Goal: Task Accomplishment & Management: Use online tool/utility

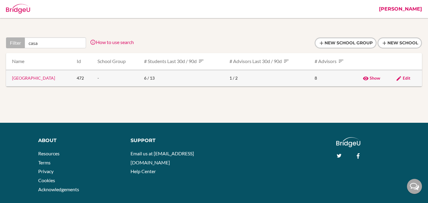
type input "casa"
click at [51, 78] on link "Casablanca American School" at bounding box center [33, 77] width 43 height 5
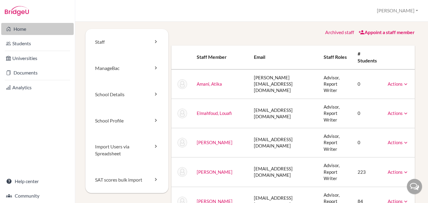
click at [27, 29] on link "Home" at bounding box center [37, 29] width 73 height 12
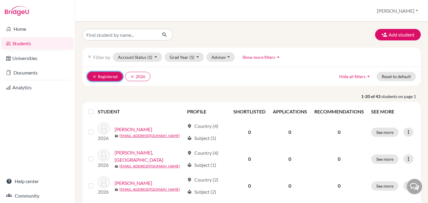
click at [93, 76] on icon "clear" at bounding box center [94, 76] width 4 height 4
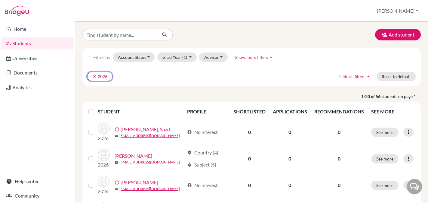
click at [93, 76] on icon "clear" at bounding box center [94, 76] width 4 height 4
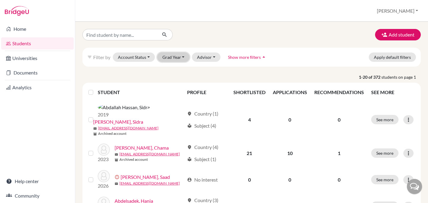
click at [164, 57] on button "Grad Year" at bounding box center [173, 56] width 33 height 9
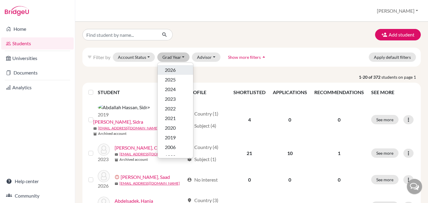
click at [166, 69] on span "2026" at bounding box center [170, 69] width 11 height 7
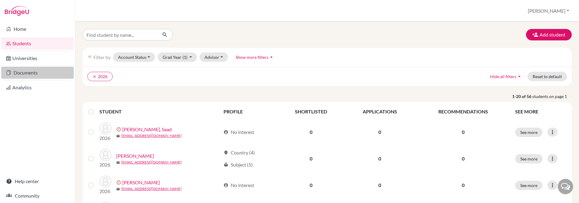
click at [21, 76] on link "Documents" at bounding box center [37, 73] width 73 height 12
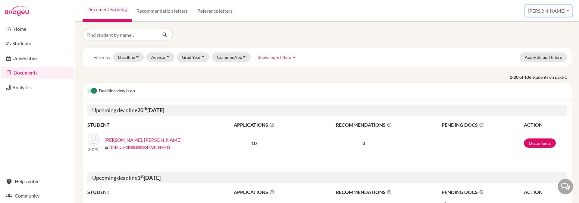
click at [556, 12] on button "[PERSON_NAME]" at bounding box center [548, 10] width 47 height 11
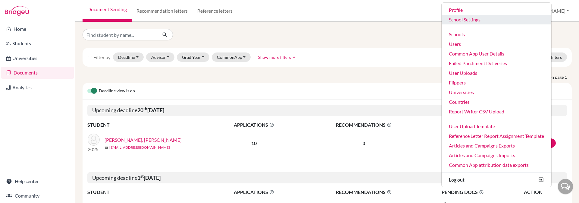
click at [470, 22] on link "School Settings" at bounding box center [496, 20] width 110 height 10
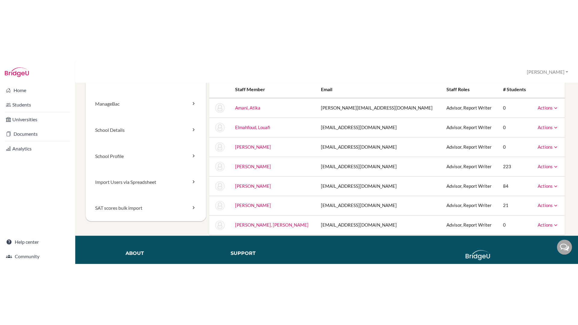
scroll to position [25, 0]
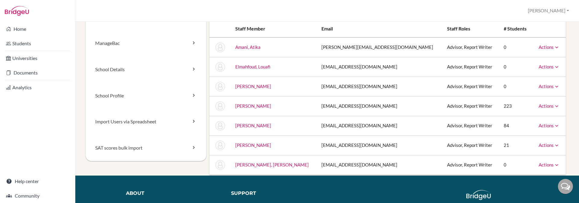
click at [200, 171] on div "Staff [GEOGRAPHIC_DATA] School Details School Profile Import Users via Spreadsh…" at bounding box center [327, 89] width 483 height 171
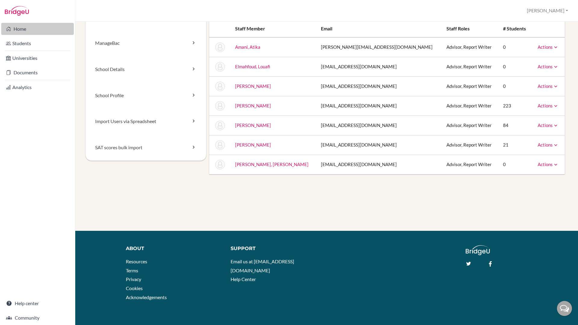
click at [18, 29] on link "Home" at bounding box center [37, 29] width 73 height 12
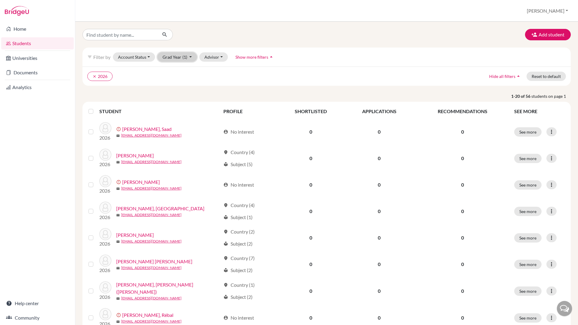
click at [171, 59] on button "Grad Year (1)" at bounding box center [177, 56] width 40 height 9
click at [179, 80] on div "2025" at bounding box center [175, 79] width 21 height 7
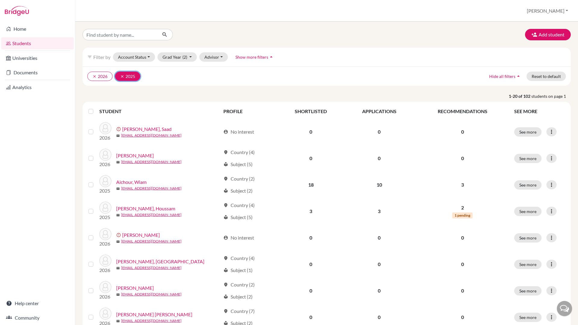
click at [122, 77] on icon "clear" at bounding box center [122, 76] width 4 height 4
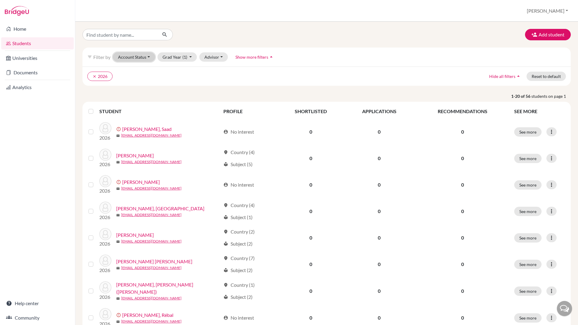
click at [139, 57] on button "Account Status" at bounding box center [134, 56] width 42 height 9
click at [133, 55] on button "Account Status" at bounding box center [134, 56] width 42 height 9
click at [197, 95] on p "1-20 of 56 students on page 1" at bounding box center [326, 96] width 497 height 6
click at [212, 55] on button "Advisor" at bounding box center [213, 56] width 29 height 9
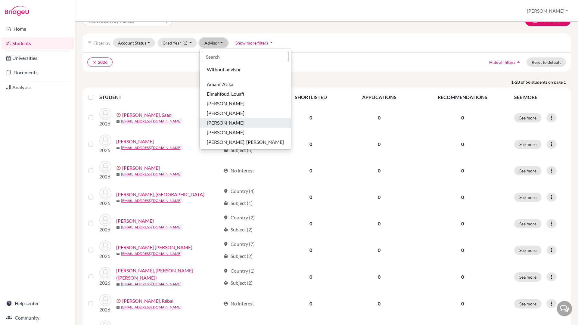
scroll to position [14, 0]
click at [220, 104] on span "[PERSON_NAME]" at bounding box center [226, 103] width 38 height 7
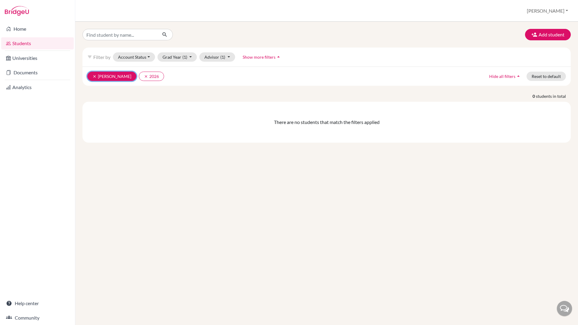
click at [94, 76] on icon "clear" at bounding box center [94, 76] width 4 height 4
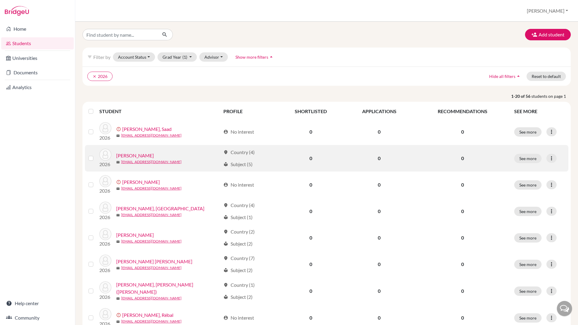
click at [135, 154] on link "Adnani, Lilya" at bounding box center [135, 155] width 38 height 7
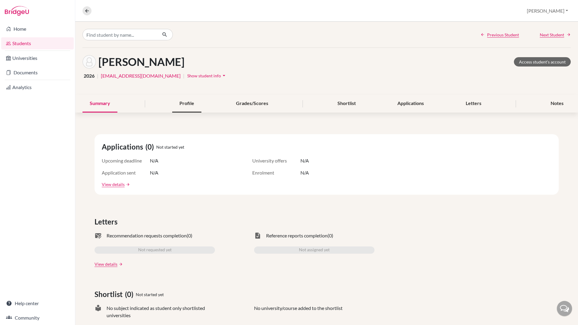
click at [183, 106] on div "Profile" at bounding box center [186, 104] width 29 height 18
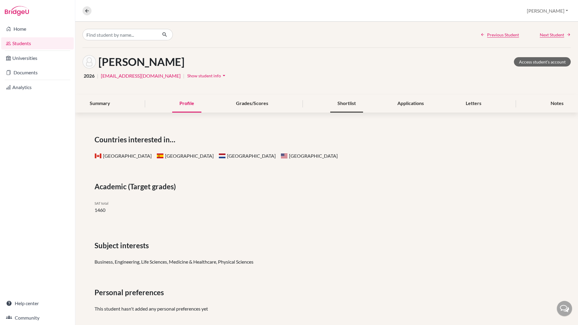
click at [341, 104] on div "Shortlist" at bounding box center [346, 104] width 33 height 18
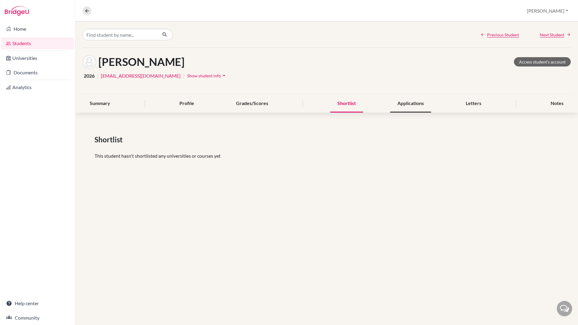
click at [417, 104] on div "Applications" at bounding box center [410, 104] width 41 height 18
click at [529, 62] on link "Access student's account" at bounding box center [542, 61] width 57 height 9
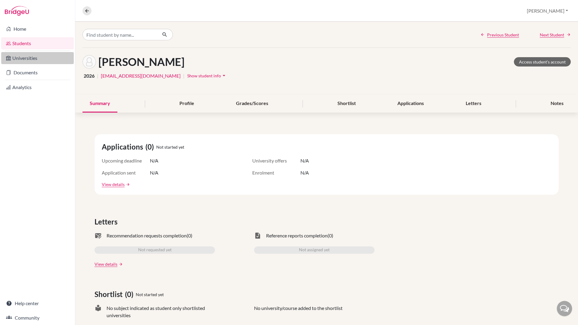
click at [44, 58] on link "Universities" at bounding box center [37, 58] width 73 height 12
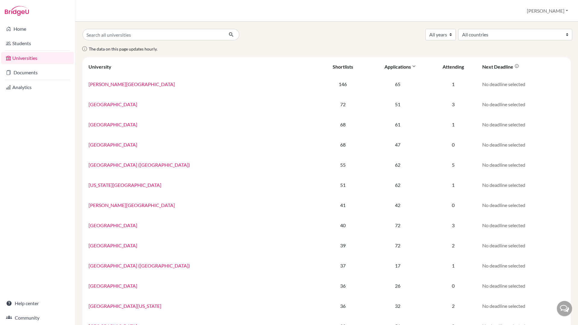
click at [384, 67] on div "Applications" at bounding box center [397, 67] width 26 height 6
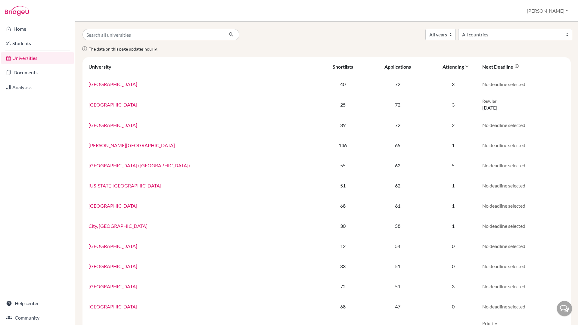
click at [443, 66] on div "Attending" at bounding box center [453, 67] width 21 height 6
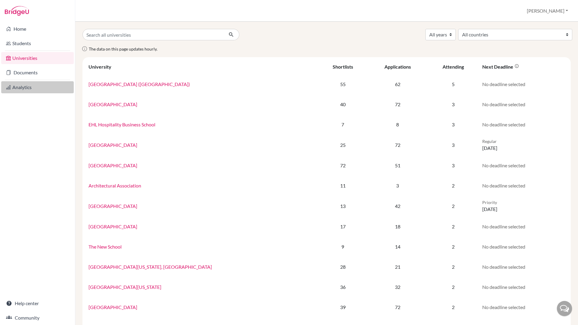
click at [28, 86] on link "Analytics" at bounding box center [37, 87] width 73 height 12
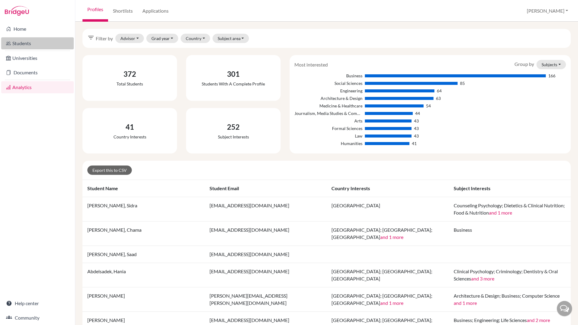
click at [28, 44] on link "Students" at bounding box center [37, 43] width 73 height 12
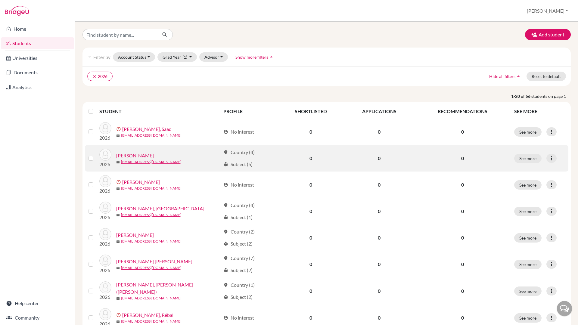
click at [126, 156] on link "Adnani, Lilya" at bounding box center [135, 155] width 38 height 7
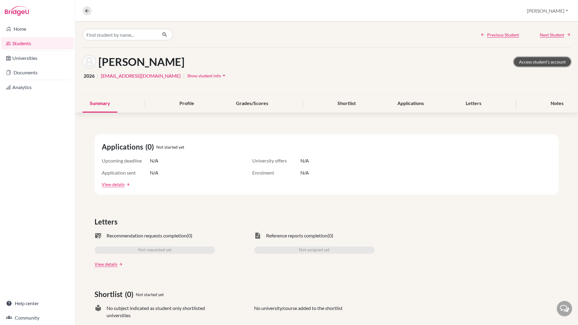
click at [532, 60] on link "Access student's account" at bounding box center [542, 61] width 57 height 9
click at [21, 42] on link "Students" at bounding box center [37, 43] width 73 height 12
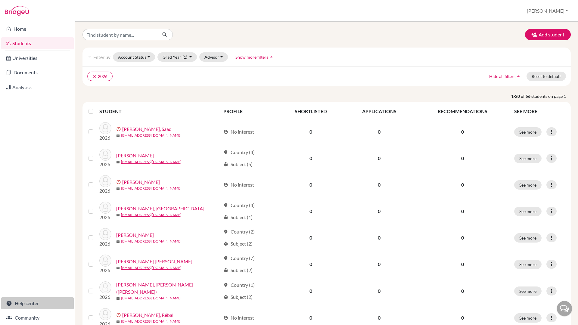
click at [29, 303] on link "Help center" at bounding box center [37, 303] width 73 height 12
click at [35, 315] on link "Community" at bounding box center [37, 318] width 73 height 12
click at [96, 108] on label at bounding box center [96, 108] width 0 height 0
click at [0, 0] on input "checkbox" at bounding box center [0, 0] width 0 height 0
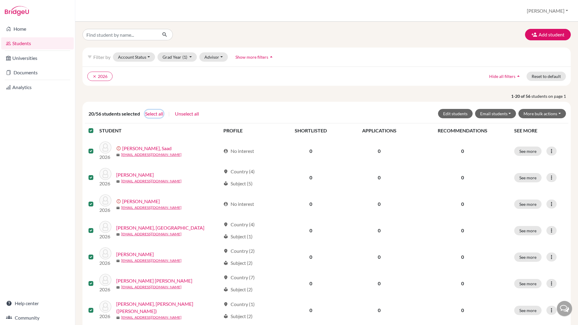
click at [156, 113] on button "Select all" at bounding box center [154, 114] width 19 height 8
click at [531, 113] on button "More bulk actions" at bounding box center [542, 113] width 48 height 9
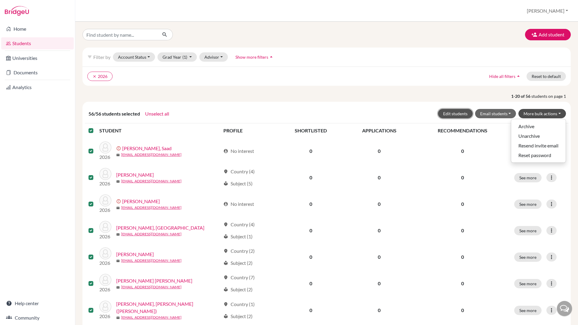
click at [460, 114] on button "Edit students" at bounding box center [455, 113] width 35 height 9
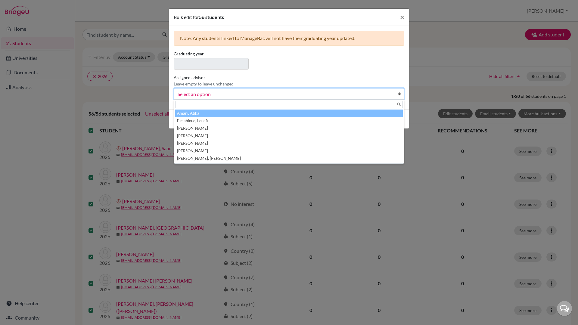
click at [283, 94] on span "Select an option" at bounding box center [285, 94] width 215 height 8
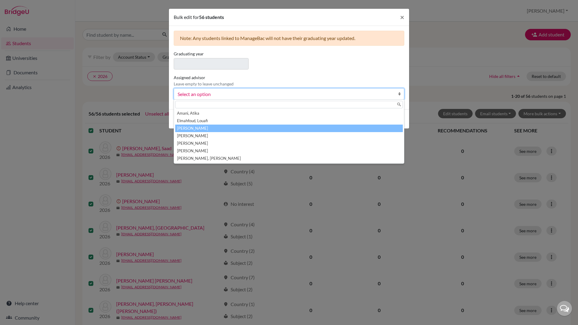
click at [244, 127] on li "[PERSON_NAME]" at bounding box center [289, 129] width 228 height 8
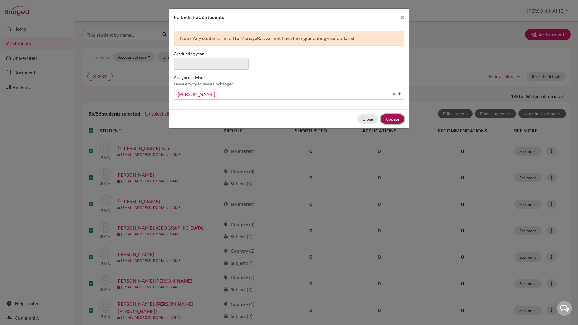
click at [397, 119] on button "Update" at bounding box center [393, 118] width 24 height 9
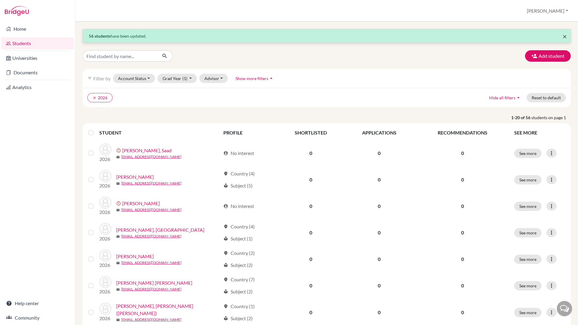
click at [566, 37] on span "×" at bounding box center [565, 36] width 4 height 9
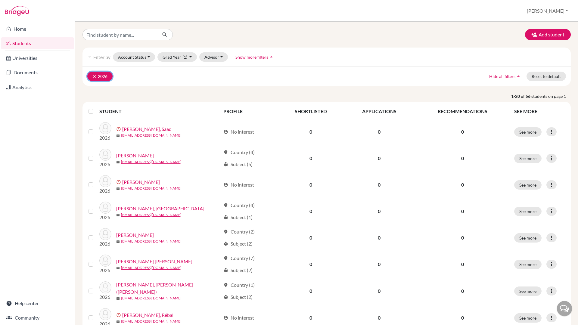
click at [94, 77] on icon "clear" at bounding box center [94, 76] width 4 height 4
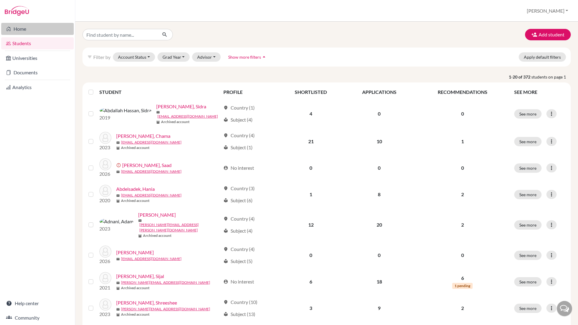
click at [21, 31] on link "Home" at bounding box center [37, 29] width 73 height 12
click at [96, 89] on label at bounding box center [96, 89] width 0 height 0
click at [0, 0] on input "checkbox" at bounding box center [0, 0] width 0 height 0
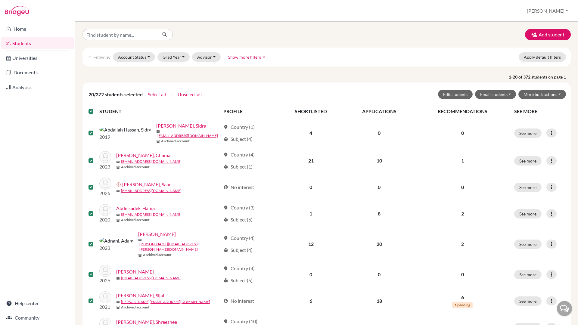
click at [96, 108] on label at bounding box center [96, 108] width 0 height 0
click at [0, 0] on input "checkbox" at bounding box center [0, 0] width 0 height 0
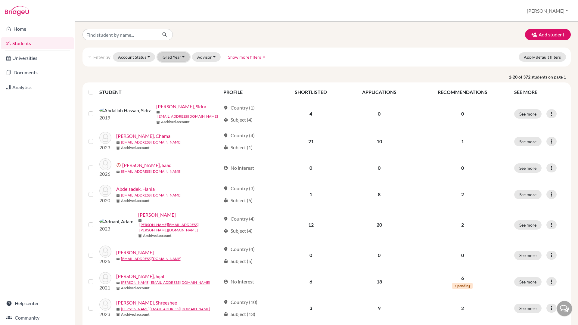
click at [176, 59] on button "Grad Year" at bounding box center [173, 56] width 33 height 9
click at [174, 70] on span "2026" at bounding box center [170, 69] width 11 height 7
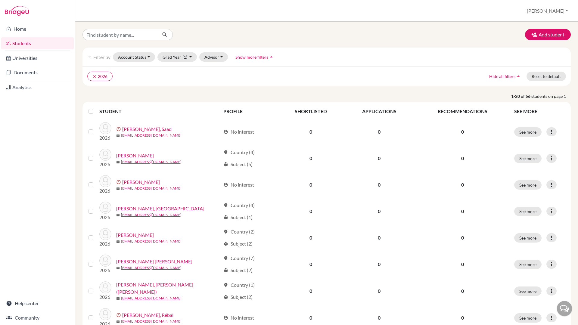
click at [96, 108] on label at bounding box center [96, 108] width 0 height 0
click at [0, 0] on input "checkbox" at bounding box center [0, 0] width 0 height 0
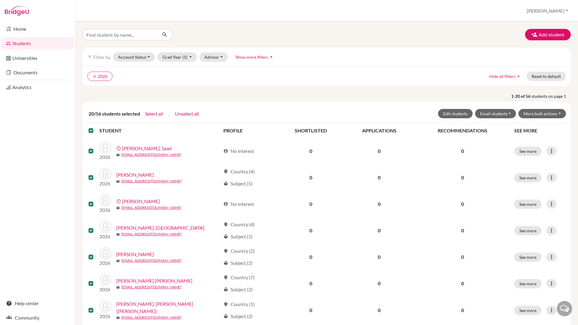
click at [96, 127] on label at bounding box center [96, 127] width 0 height 0
click at [0, 0] on input "checkbox" at bounding box center [0, 0] width 0 height 0
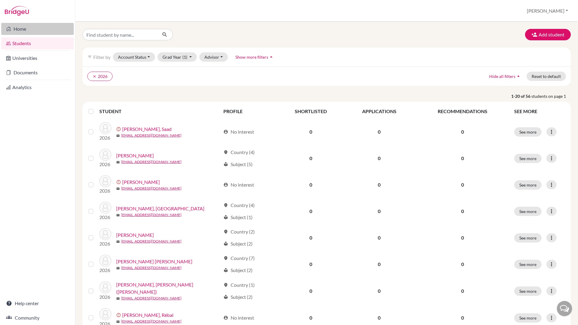
click at [24, 29] on link "Home" at bounding box center [37, 29] width 73 height 12
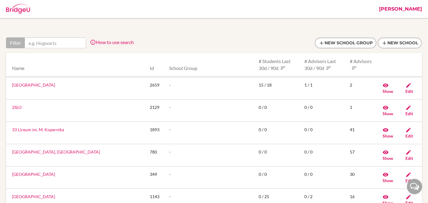
click at [63, 44] on input "text" at bounding box center [55, 42] width 61 height 11
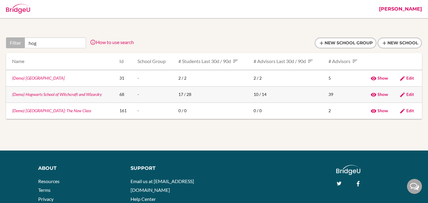
type input "hog"
click at [52, 94] on link "(Demo) Hogwarts School of Witchcraft and Wizardry" at bounding box center [57, 94] width 90 height 5
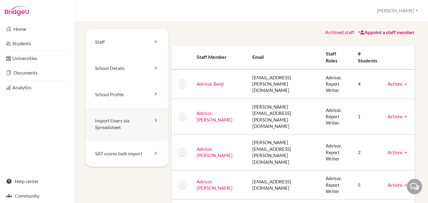
click at [113, 126] on link "Import Users via Spreadsheet" at bounding box center [127, 123] width 83 height 33
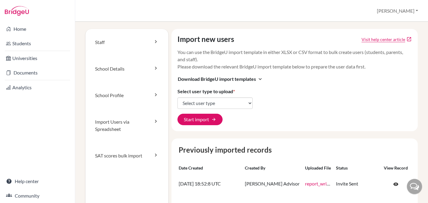
click at [197, 91] on label "Select user type to upload *" at bounding box center [207, 91] width 58 height 7
click at [197, 97] on select "Select user type Students Students and parents Parents Advisors Report writers" at bounding box center [215, 102] width 75 height 11
click at [197, 78] on span "Download BridgeU import templates" at bounding box center [217, 78] width 78 height 7
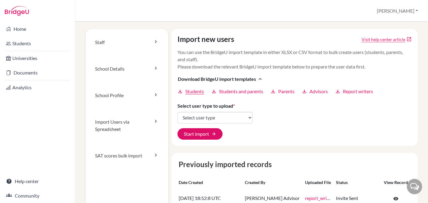
click at [189, 92] on span "Students" at bounding box center [194, 91] width 19 height 7
click at [400, 11] on button "[PERSON_NAME]" at bounding box center [398, 10] width 47 height 11
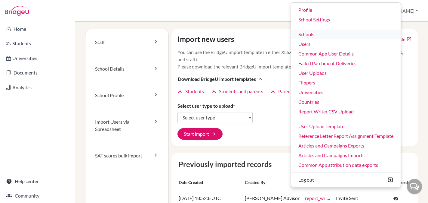
click at [324, 36] on link "Schools" at bounding box center [346, 35] width 110 height 10
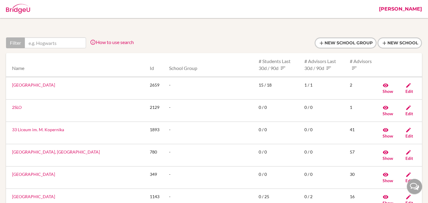
click at [61, 45] on input "text" at bounding box center [55, 42] width 61 height 11
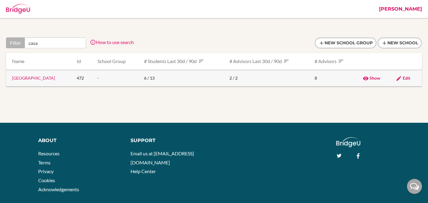
type input "casa"
click at [42, 80] on link "[GEOGRAPHIC_DATA]" at bounding box center [33, 77] width 43 height 5
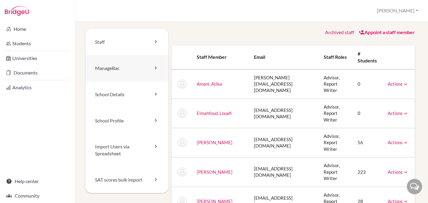
click at [111, 70] on link "ManageBac" at bounding box center [127, 68] width 83 height 26
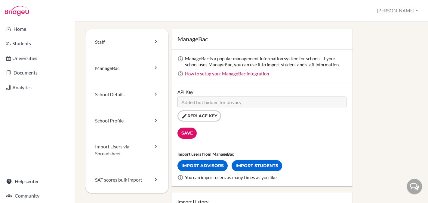
click at [89, 16] on div "School Settings Jen Auty Profile School Settings Admin Schools Users Common App…" at bounding box center [251, 11] width 353 height 22
